Goal: Transaction & Acquisition: Purchase product/service

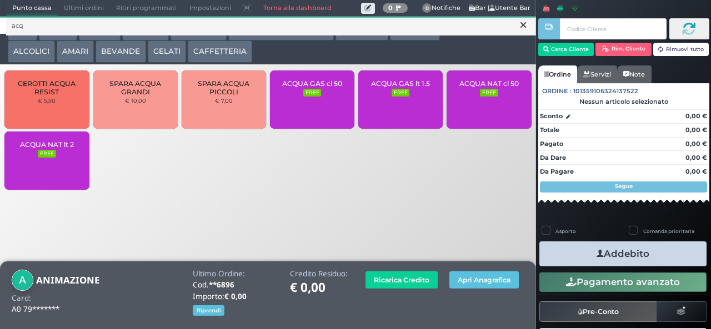
type input "acq"
click at [399, 97] on small "FREE" at bounding box center [401, 93] width 18 height 8
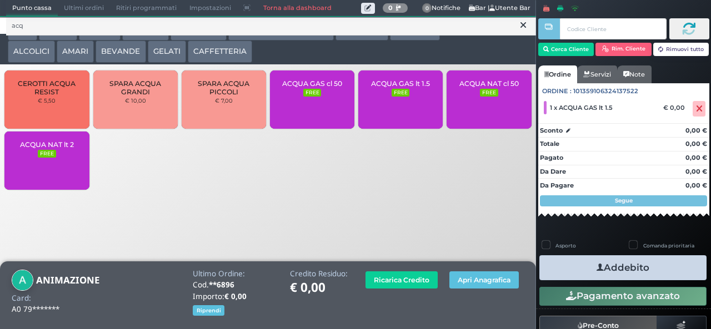
click at [648, 273] on button "Addebito" at bounding box center [622, 267] width 167 height 25
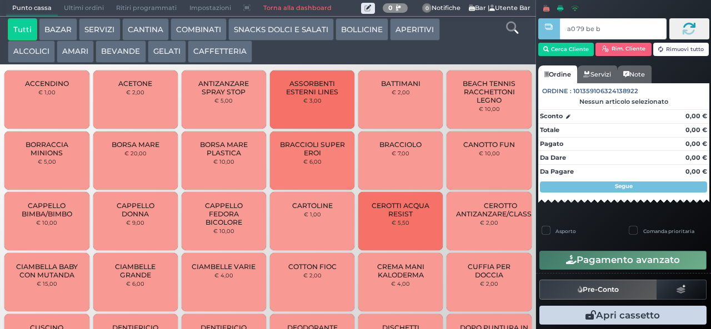
type input "a0 79 be b9"
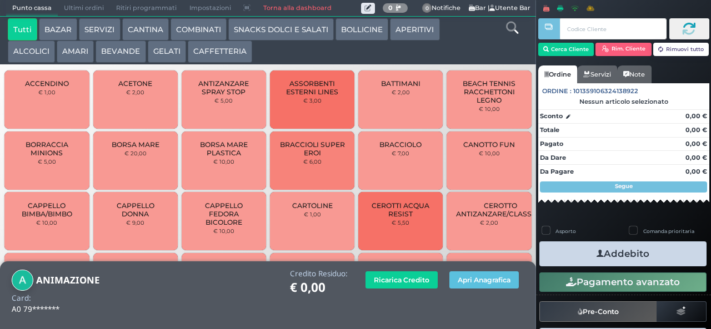
click at [511, 33] on icon at bounding box center [512, 28] width 12 height 12
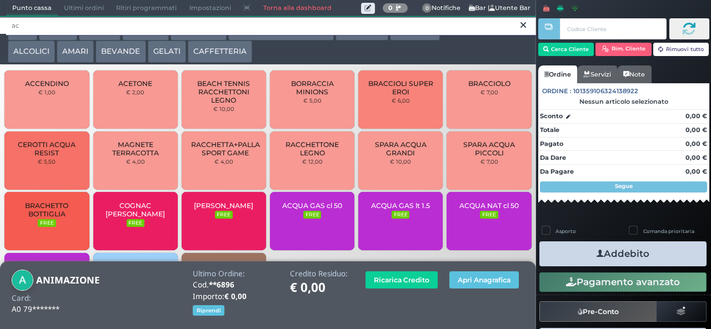
type input "ac"
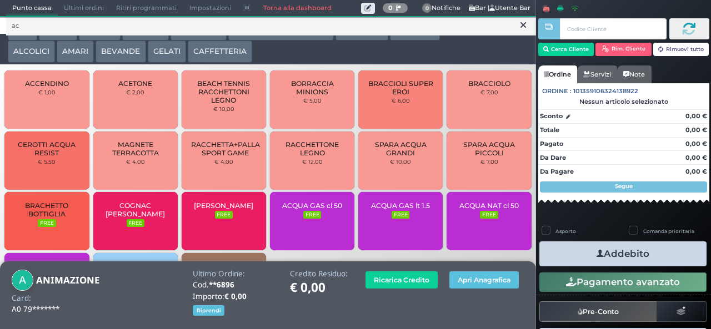
click at [394, 219] on small "FREE" at bounding box center [401, 215] width 18 height 8
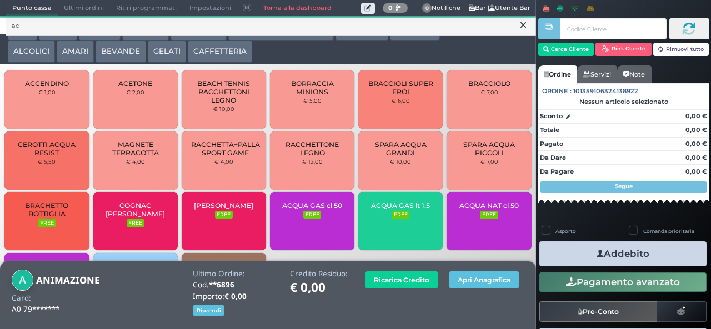
click at [395, 217] on div "ACQUA GAS lt 1.5 FREE" at bounding box center [400, 221] width 84 height 58
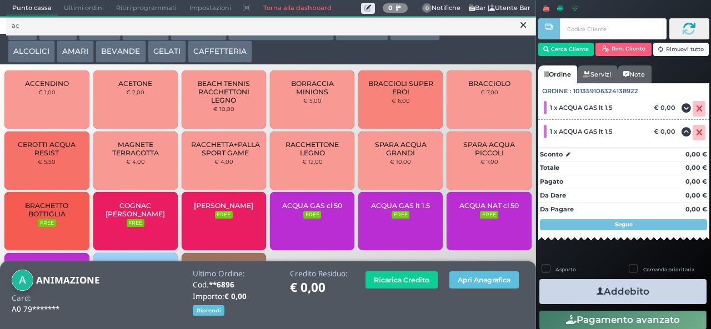
click at [636, 298] on button "Addebito" at bounding box center [622, 291] width 167 height 25
